Goal: Communication & Community: Answer question/provide support

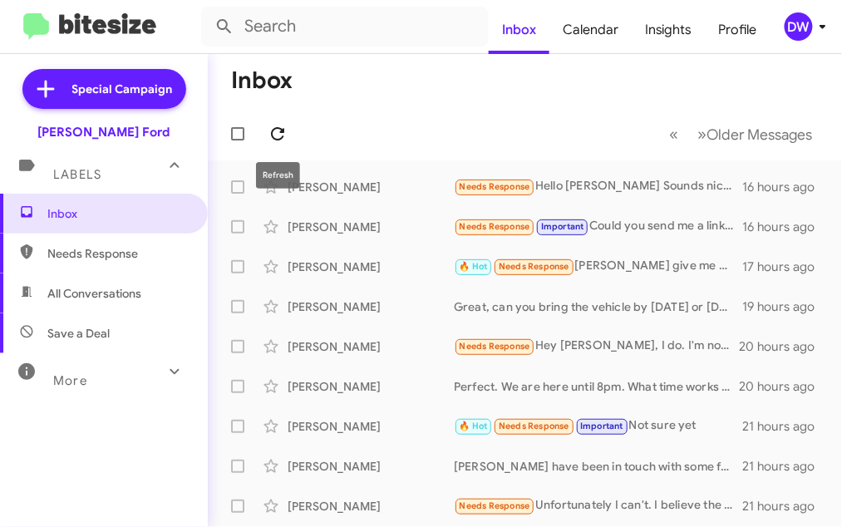
click at [269, 130] on icon at bounding box center [278, 134] width 20 height 20
click at [274, 133] on icon at bounding box center [278, 134] width 20 height 20
click at [284, 133] on icon at bounding box center [278, 134] width 20 height 20
click at [279, 133] on icon at bounding box center [278, 134] width 20 height 20
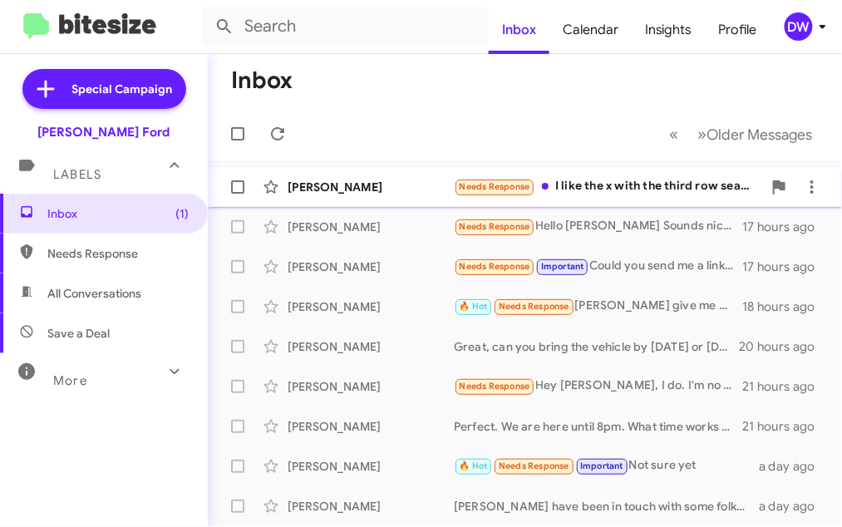
click at [315, 185] on div "[PERSON_NAME]" at bounding box center [371, 187] width 166 height 17
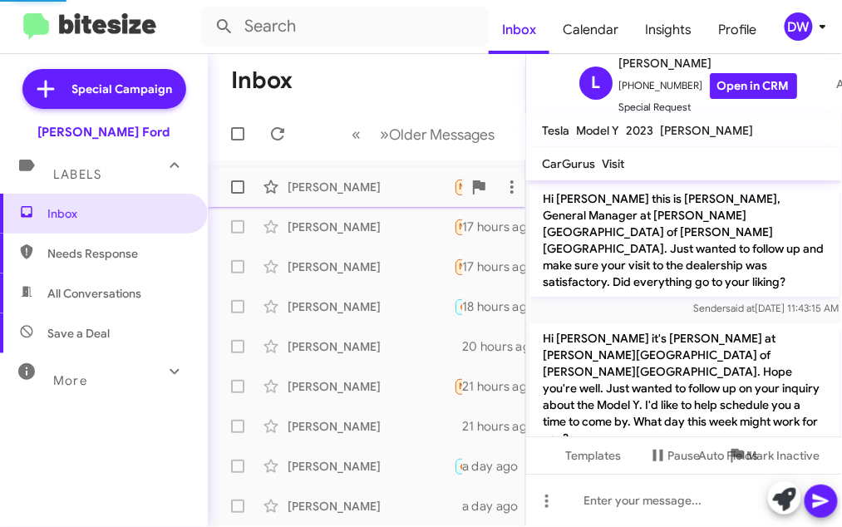
scroll to position [2155, 0]
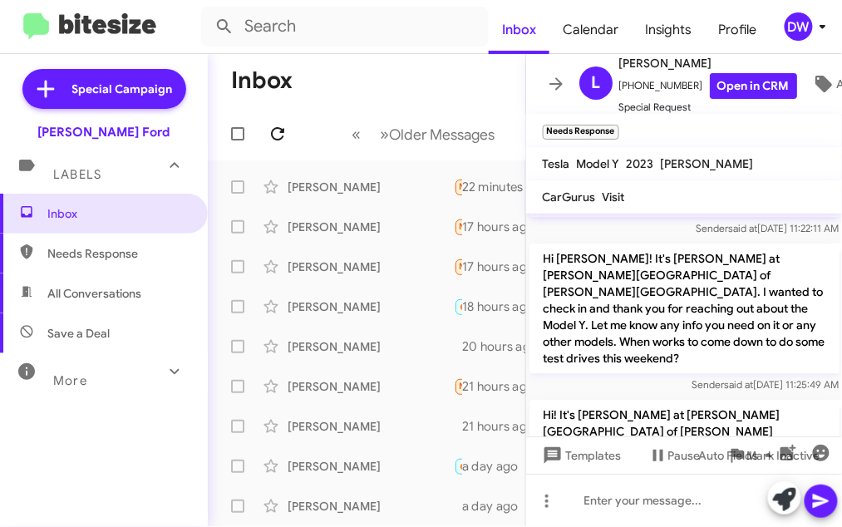
click at [282, 141] on icon at bounding box center [278, 134] width 20 height 20
click at [291, 134] on span at bounding box center [277, 134] width 33 height 20
click at [284, 136] on icon at bounding box center [278, 134] width 20 height 20
click at [279, 137] on icon at bounding box center [278, 134] width 20 height 20
click at [273, 136] on icon at bounding box center [277, 133] width 13 height 13
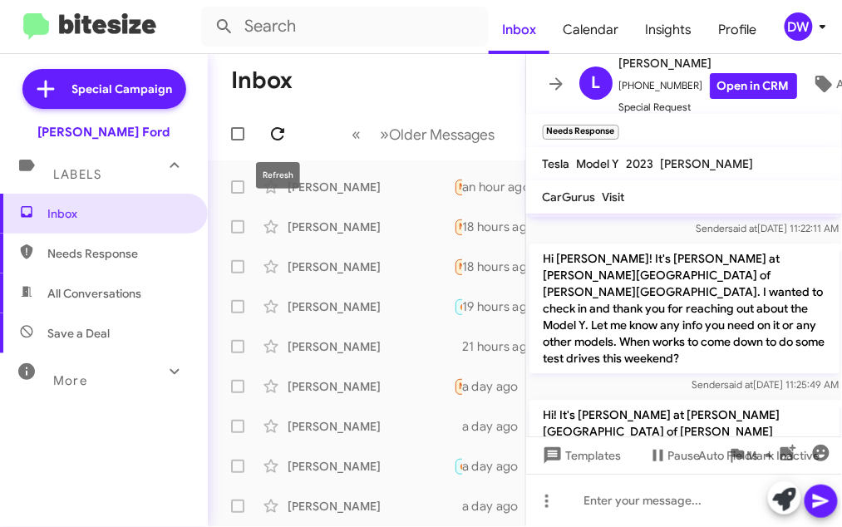
click at [282, 129] on icon at bounding box center [277, 133] width 13 height 13
